Goal: Obtain resource: Obtain resource

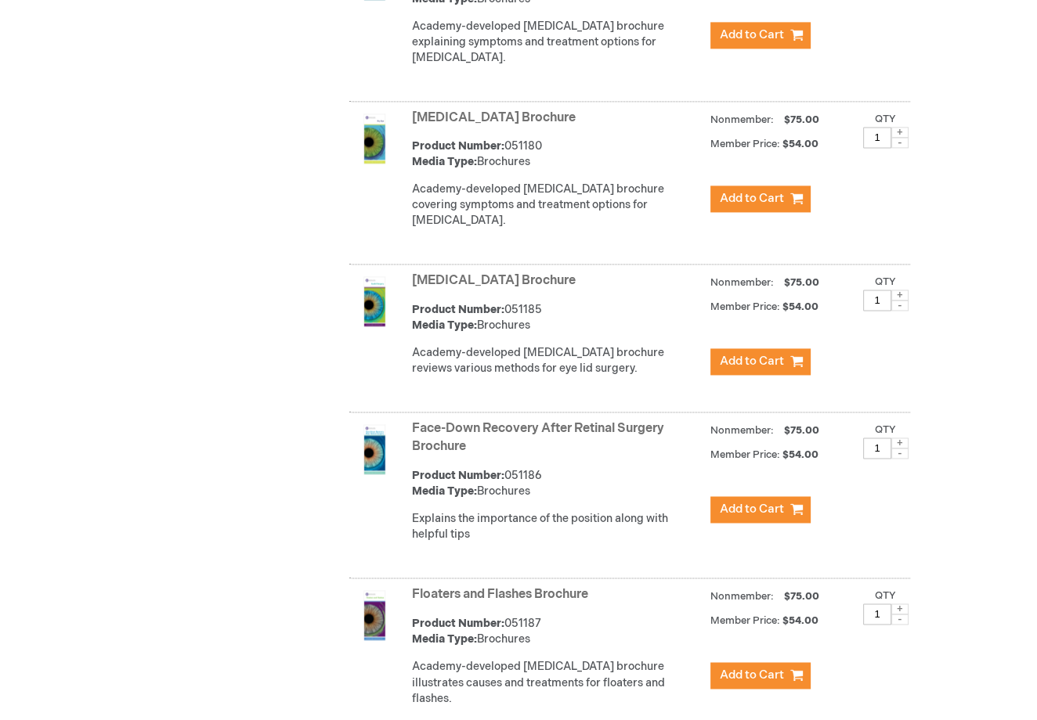
scroll to position [2028, 0]
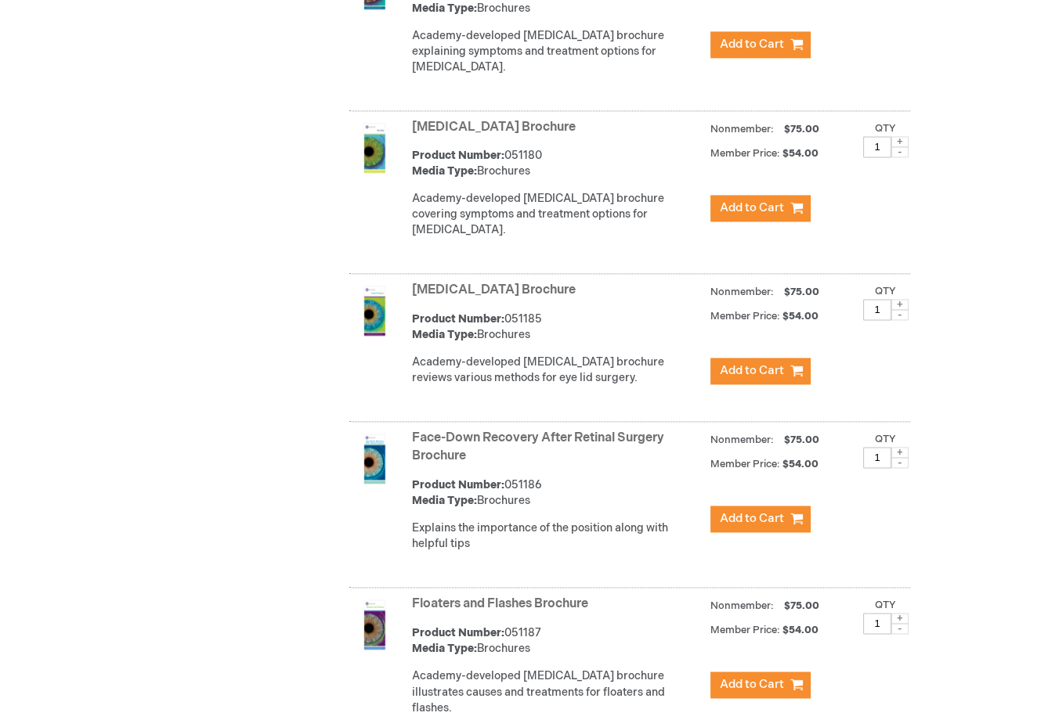
click at [598, 439] on link "Face-Down Recovery After Retinal Surgery Brochure" at bounding box center [538, 447] width 252 height 33
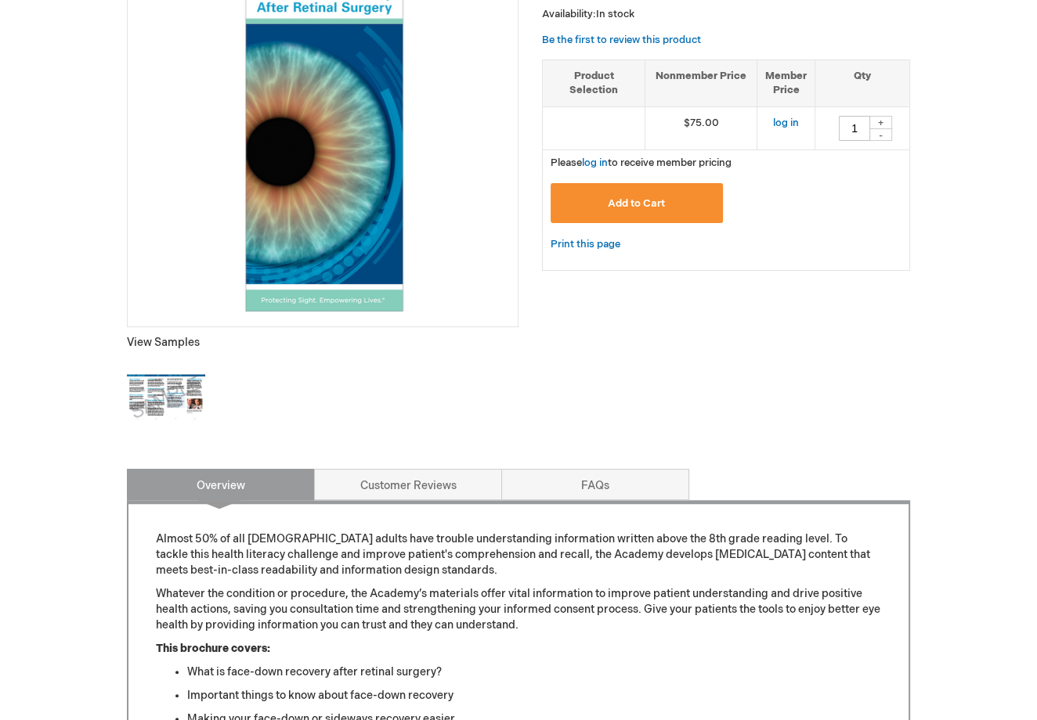
scroll to position [313, 0]
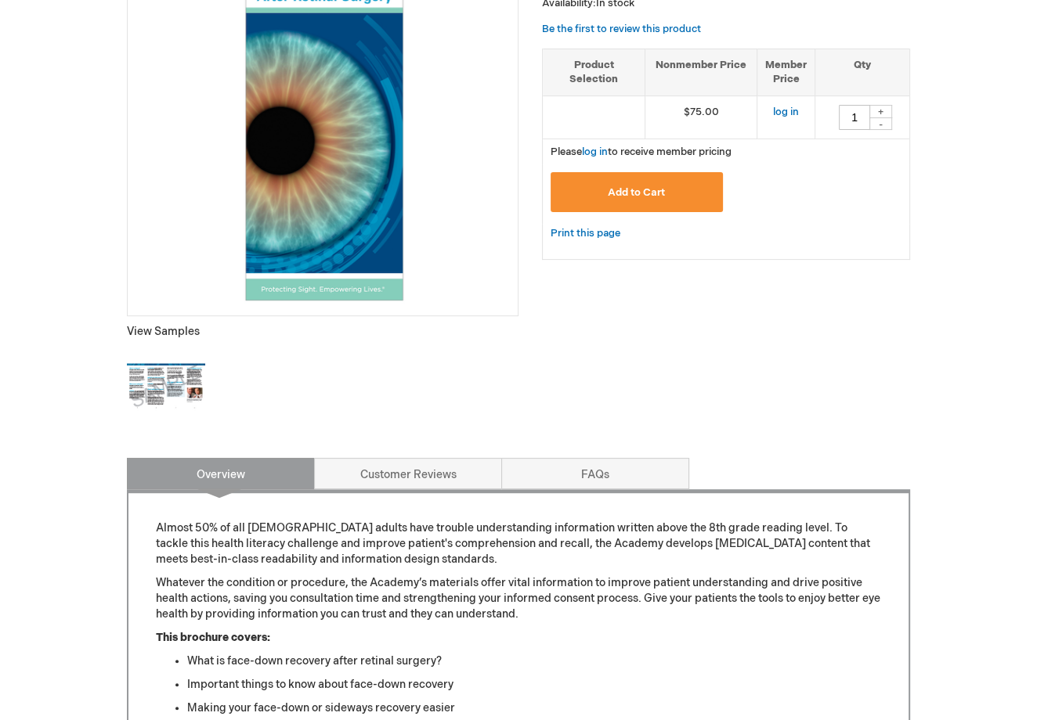
click at [161, 379] on img at bounding box center [166, 387] width 78 height 78
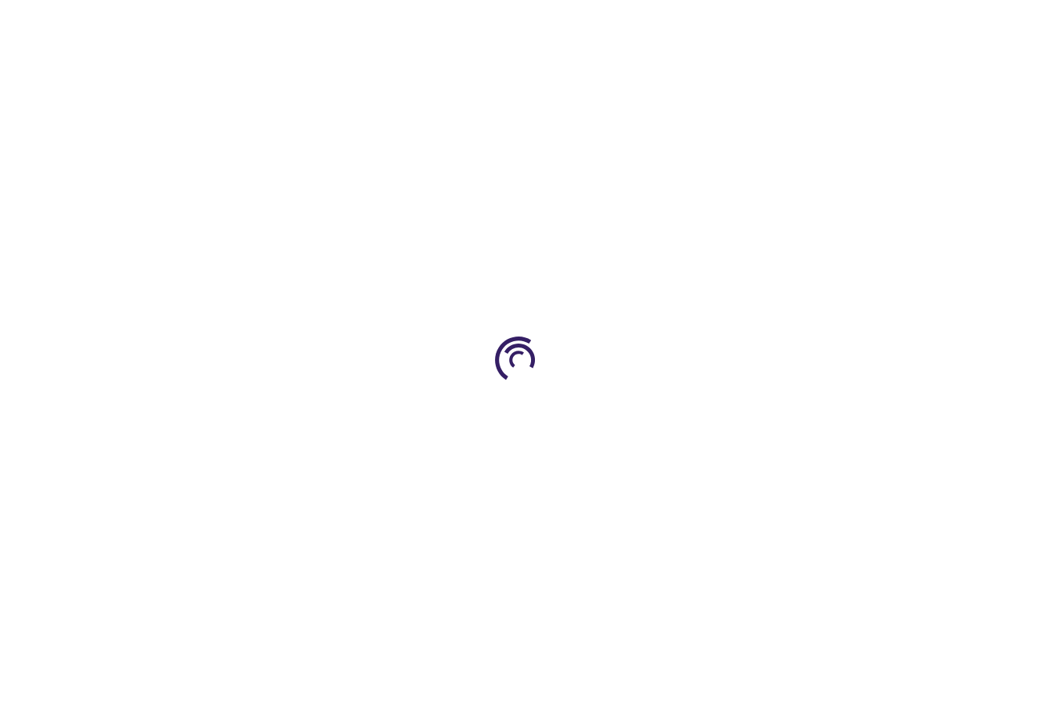
scroll to position [1395, 0]
